Goal: Task Accomplishment & Management: Manage account settings

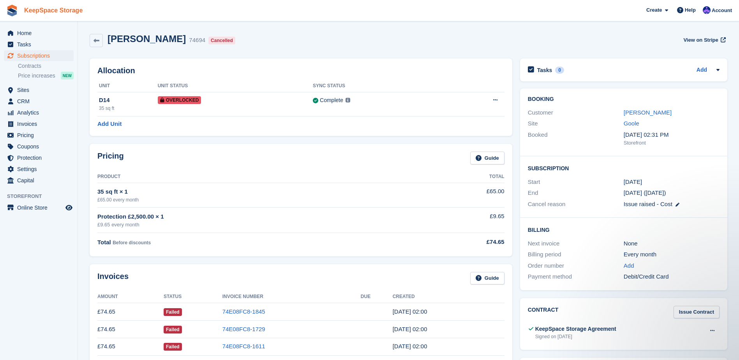
click at [35, 14] on link "KeepSpace Storage" at bounding box center [53, 10] width 65 height 13
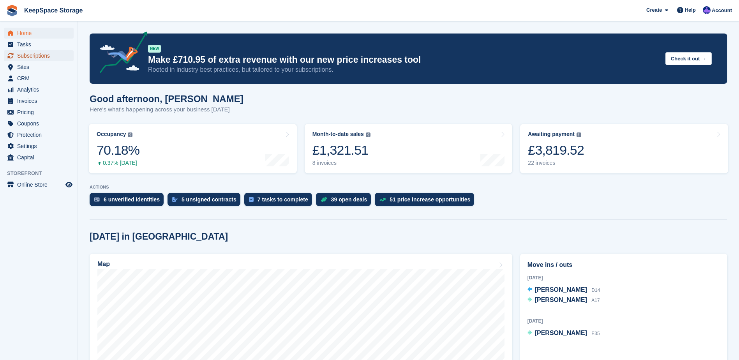
click at [42, 58] on span "Subscriptions" at bounding box center [40, 55] width 47 height 11
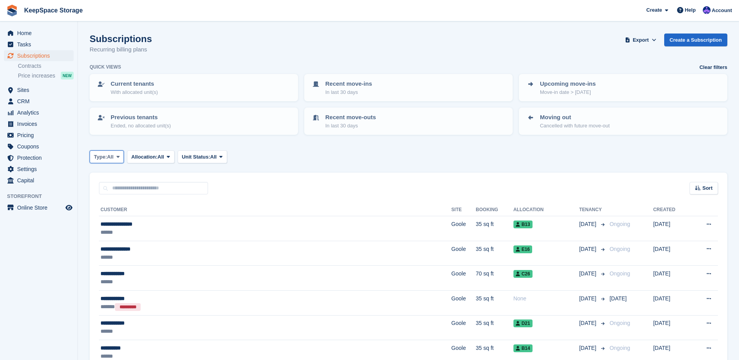
click at [121, 161] on button "Type: All" at bounding box center [107, 156] width 34 height 13
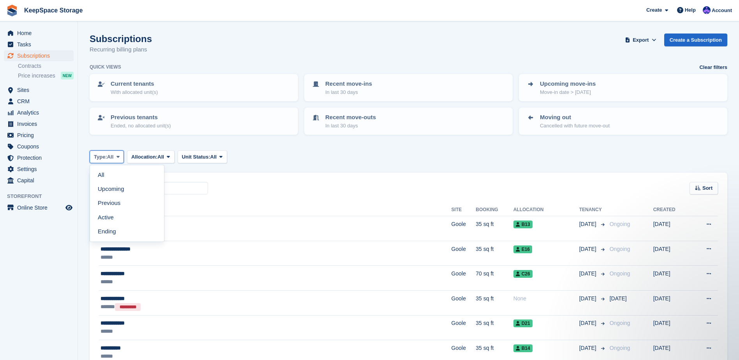
scroll to position [39, 0]
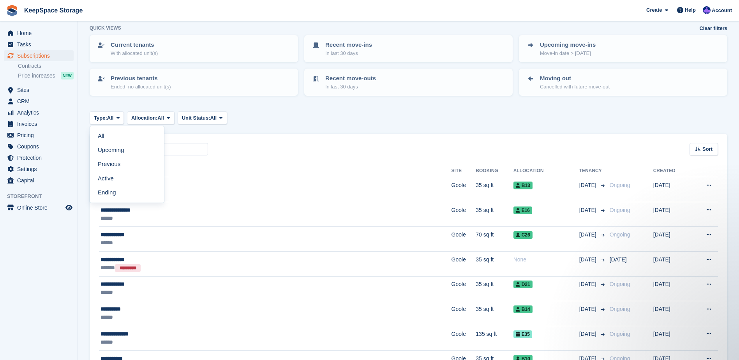
click at [258, 118] on div "Type: All All Upcoming Previous Active Ending Allocation: All All Allocated Una…" at bounding box center [408, 117] width 637 height 13
click at [109, 116] on span "All" at bounding box center [110, 118] width 7 height 8
click at [128, 139] on link "All" at bounding box center [127, 136] width 68 height 14
click at [153, 153] on input "text" at bounding box center [153, 149] width 109 height 13
click at [349, 50] on p "In last 30 days" at bounding box center [348, 53] width 47 height 8
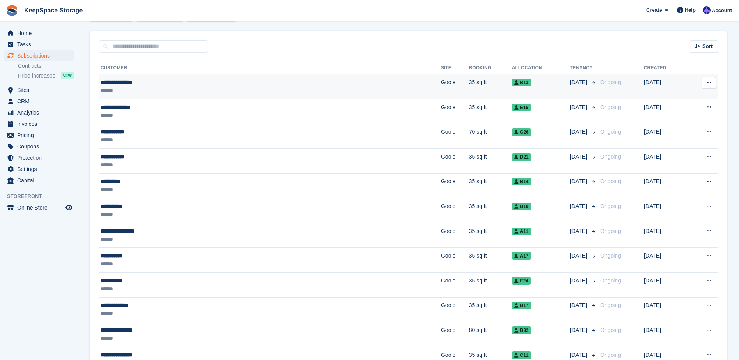
scroll to position [156, 0]
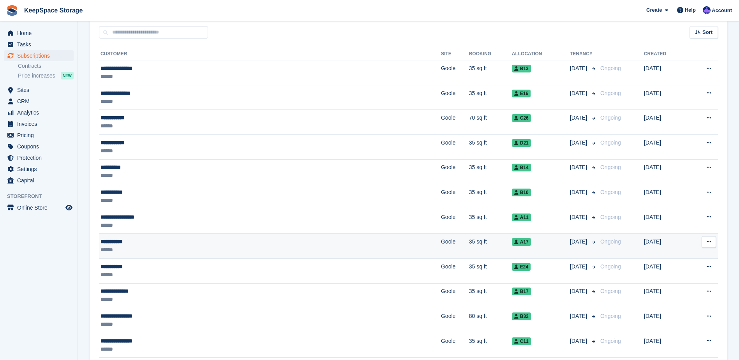
click at [200, 240] on div "**********" at bounding box center [188, 241] width 177 height 8
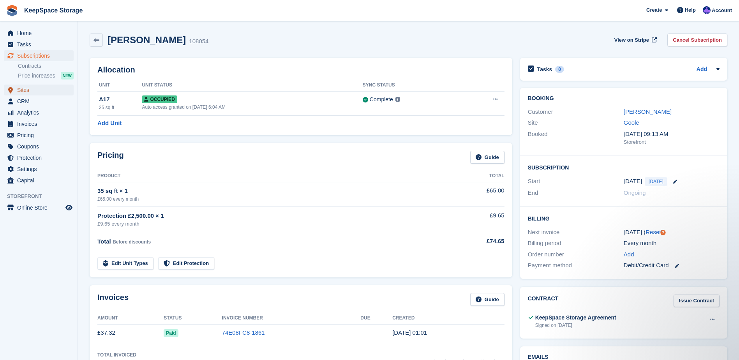
click at [42, 91] on span "Sites" at bounding box center [40, 89] width 47 height 11
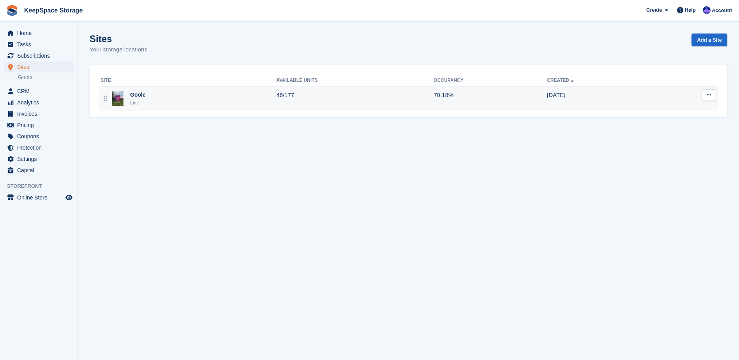
click at [150, 96] on div "Goole Live" at bounding box center [188, 99] width 176 height 16
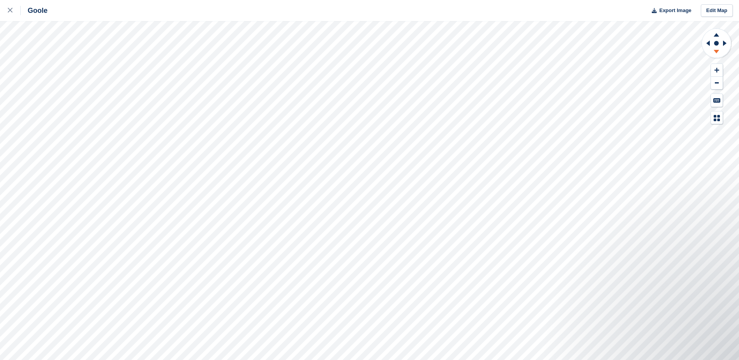
click at [714, 52] on icon at bounding box center [716, 53] width 20 height 10
click at [716, 35] on icon at bounding box center [715, 35] width 5 height 4
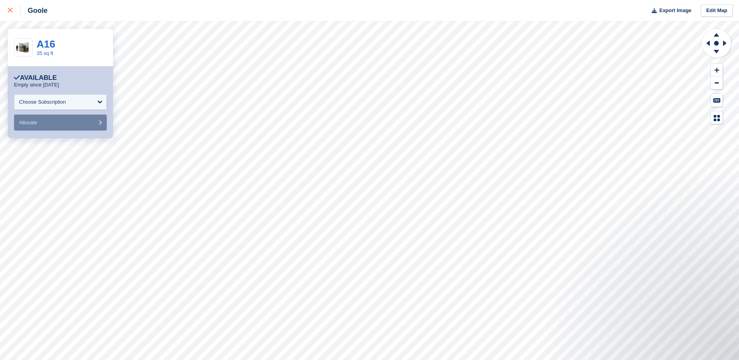
drag, startPoint x: 8, startPoint y: 8, endPoint x: 12, endPoint y: 12, distance: 5.5
click at [8, 8] on icon at bounding box center [10, 10] width 5 height 5
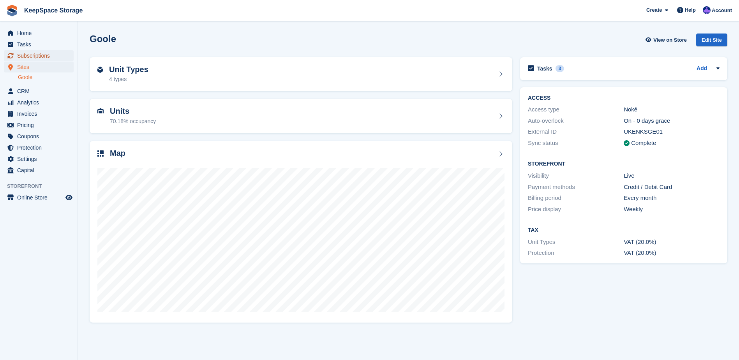
click at [52, 56] on span "Subscriptions" at bounding box center [40, 55] width 47 height 11
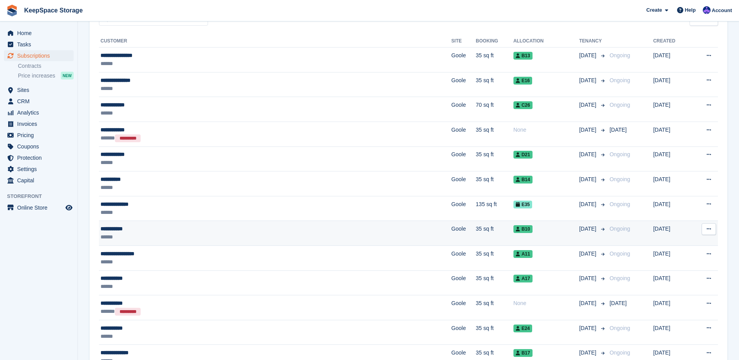
scroll to position [234, 0]
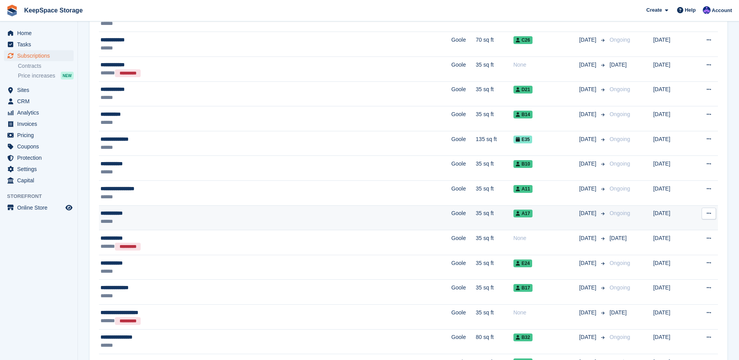
click at [175, 207] on td "**********" at bounding box center [275, 217] width 352 height 25
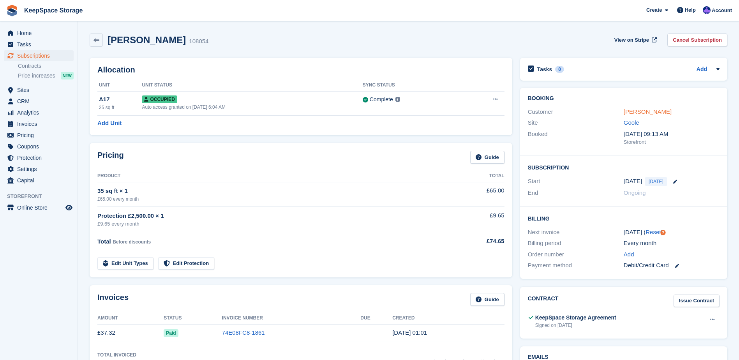
click at [629, 111] on link "[PERSON_NAME]" at bounding box center [647, 111] width 48 height 7
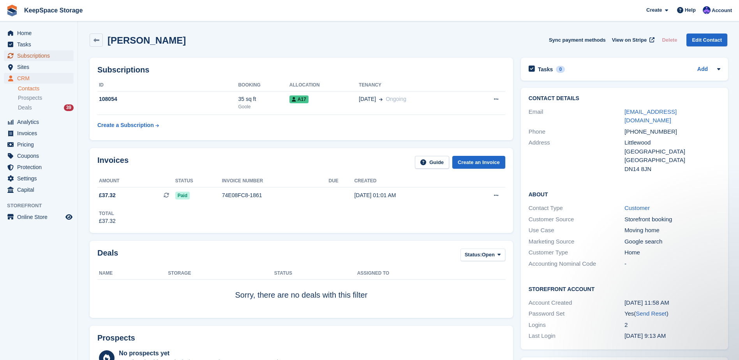
click at [43, 56] on span "Subscriptions" at bounding box center [40, 55] width 47 height 11
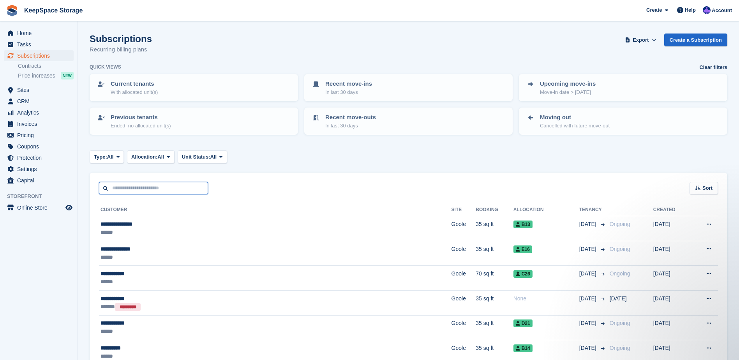
click at [164, 189] on input "text" at bounding box center [153, 188] width 109 height 13
type input "****"
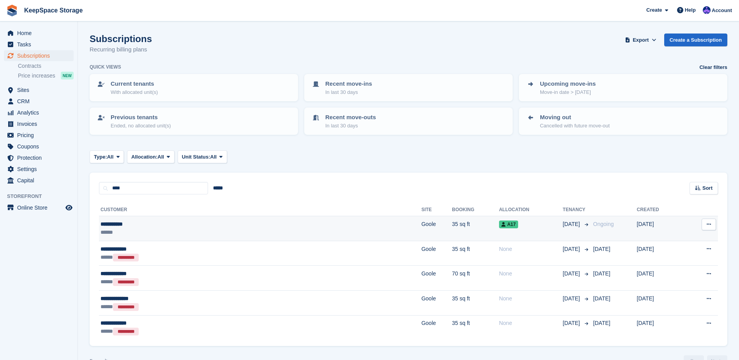
click at [181, 216] on td "**********" at bounding box center [260, 228] width 322 height 25
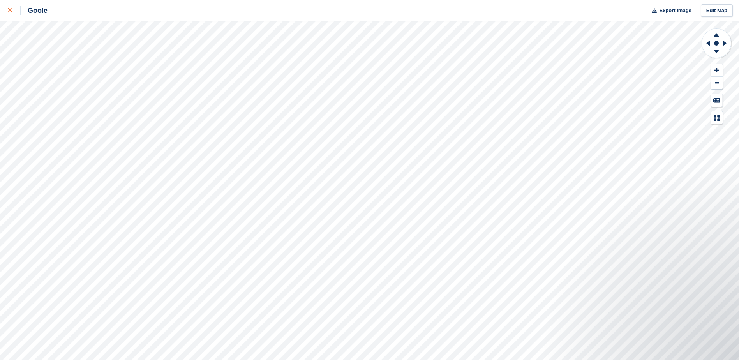
click at [8, 14] on div at bounding box center [14, 10] width 13 height 9
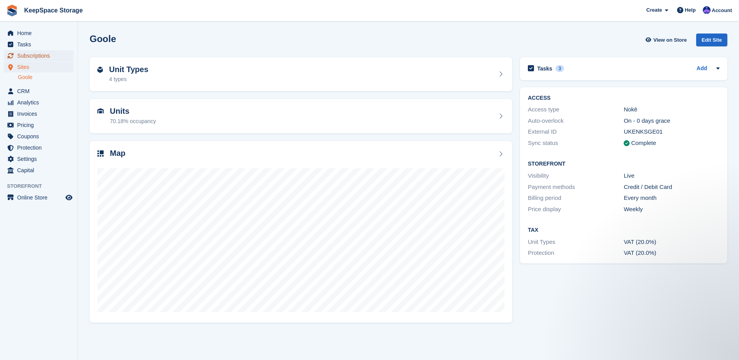
click at [14, 55] on span "menu" at bounding box center [10, 55] width 9 height 9
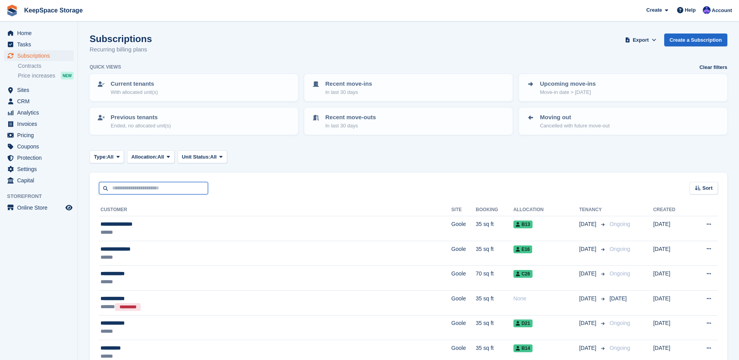
click at [135, 191] on input "text" at bounding box center [153, 188] width 109 height 13
type input "****"
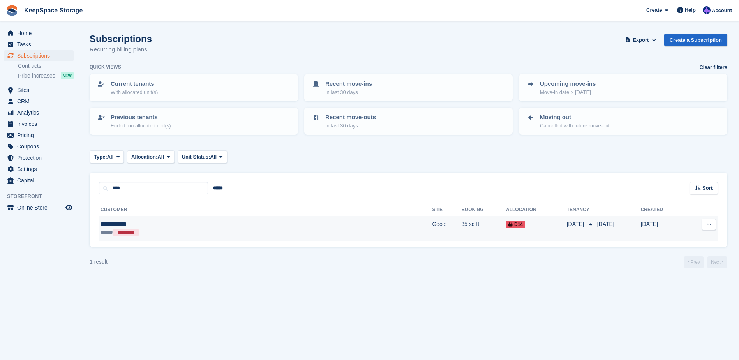
click at [188, 229] on div "***** *********" at bounding box center [182, 232] width 165 height 8
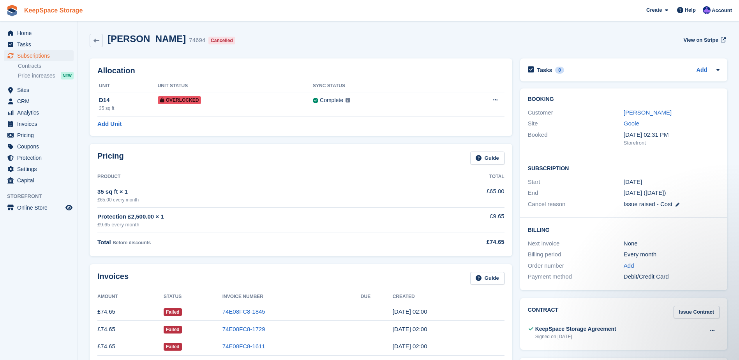
drag, startPoint x: 39, startPoint y: 18, endPoint x: 40, endPoint y: 12, distance: 6.0
click at [39, 18] on div "KeepSpace Storage" at bounding box center [44, 11] width 83 height 18
click at [40, 12] on link "KeepSpace Storage" at bounding box center [53, 10] width 65 height 13
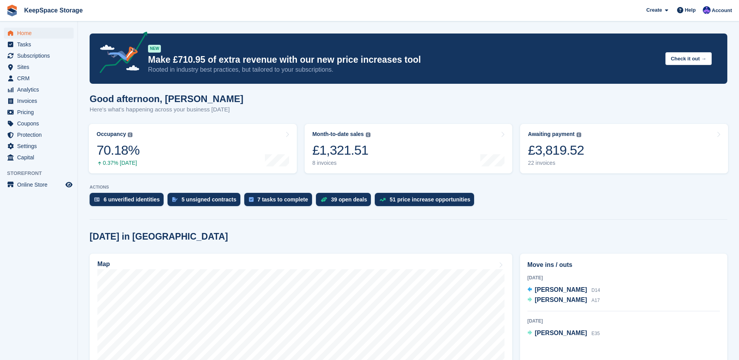
scroll to position [78, 0]
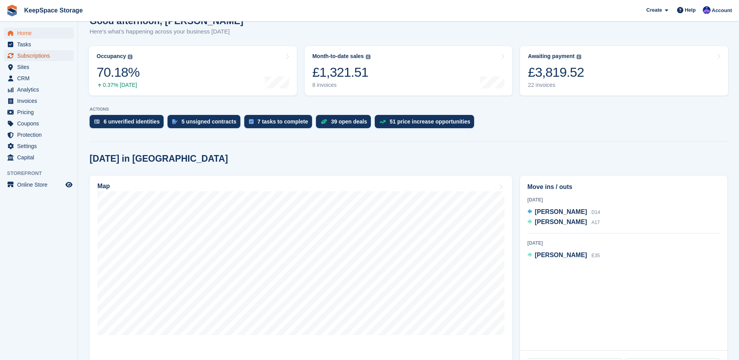
click at [51, 56] on span "Subscriptions" at bounding box center [40, 55] width 47 height 11
